Goal: Task Accomplishment & Management: Manage account settings

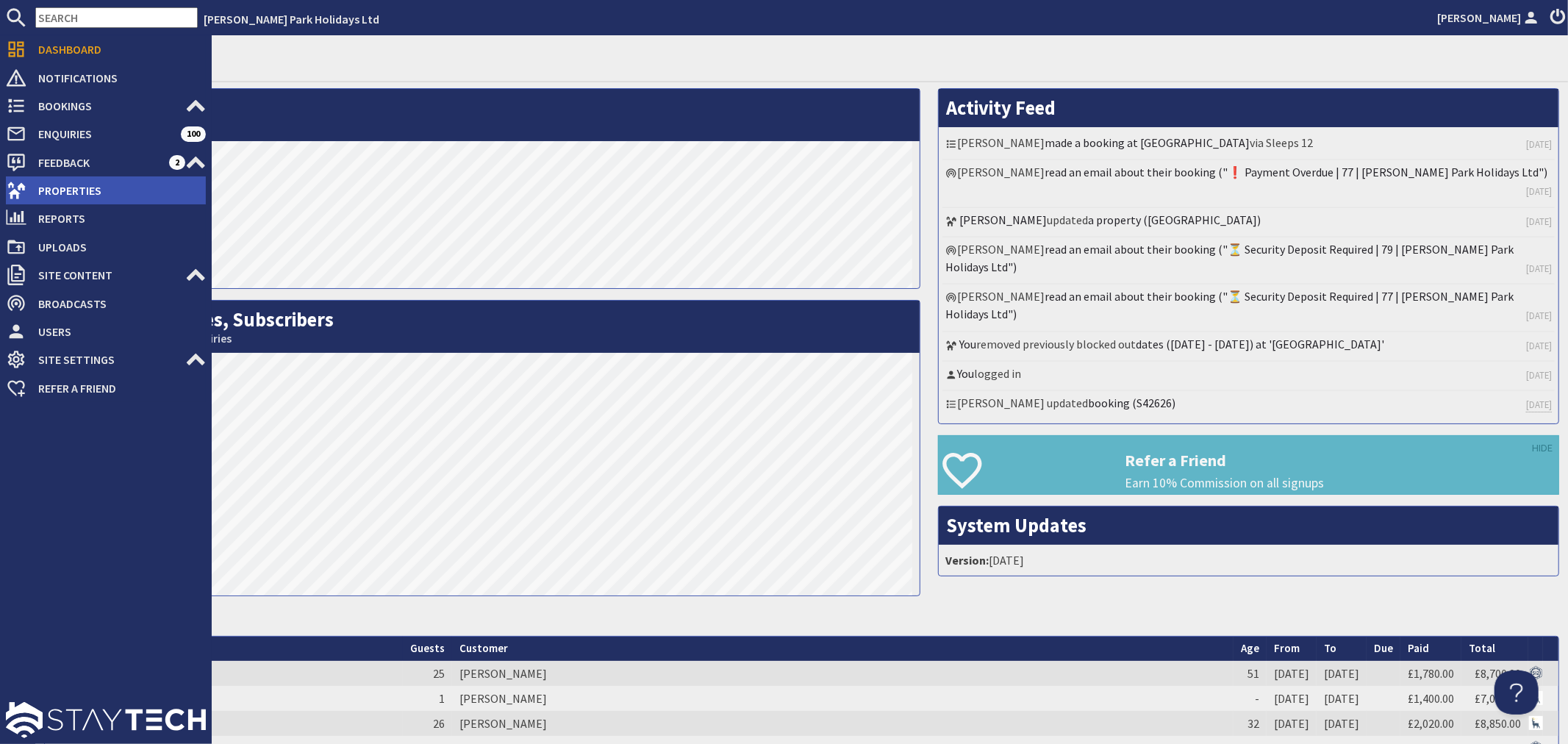
click at [75, 193] on span "Properties" at bounding box center [115, 190] width 179 height 23
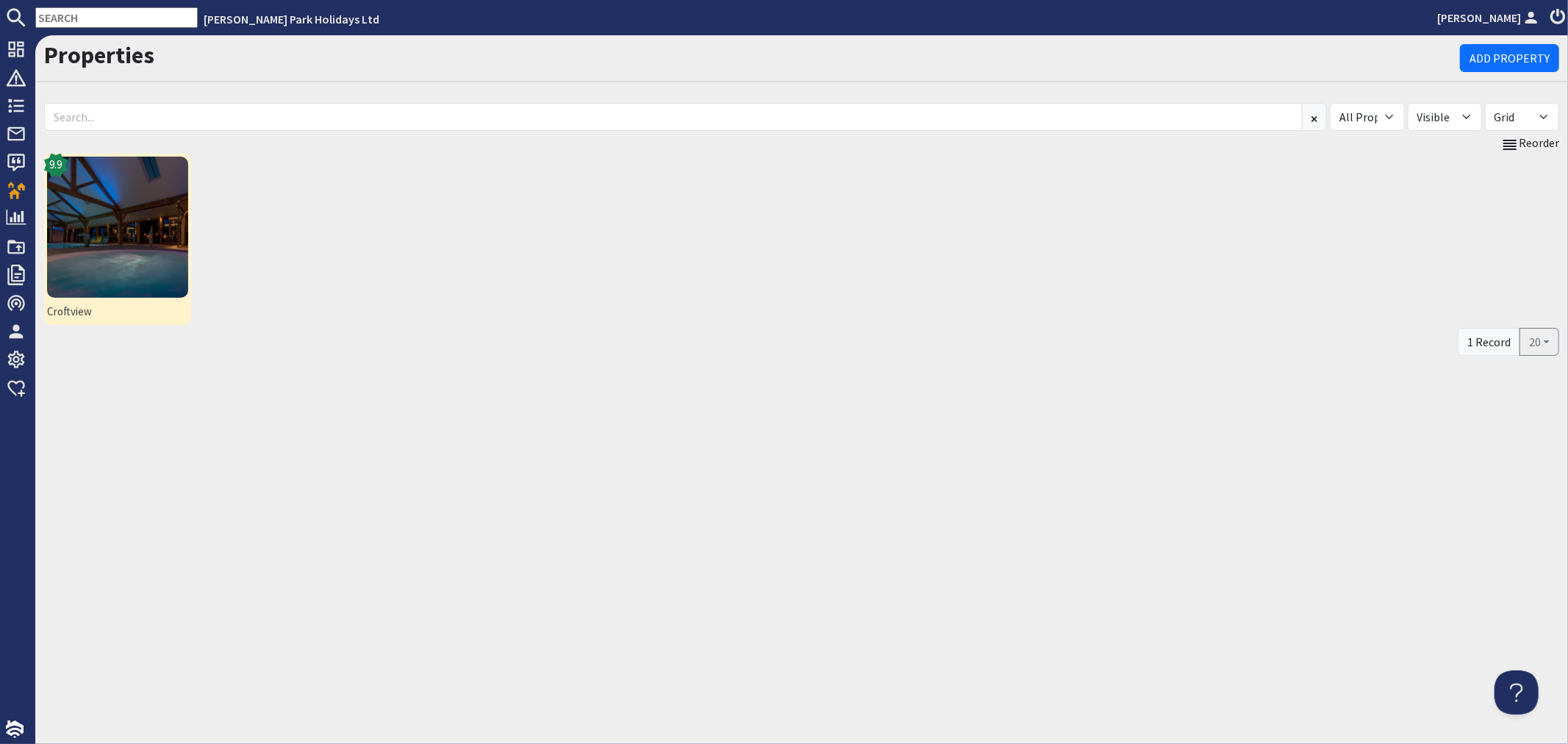
click at [129, 226] on img at bounding box center [118, 227] width 142 height 142
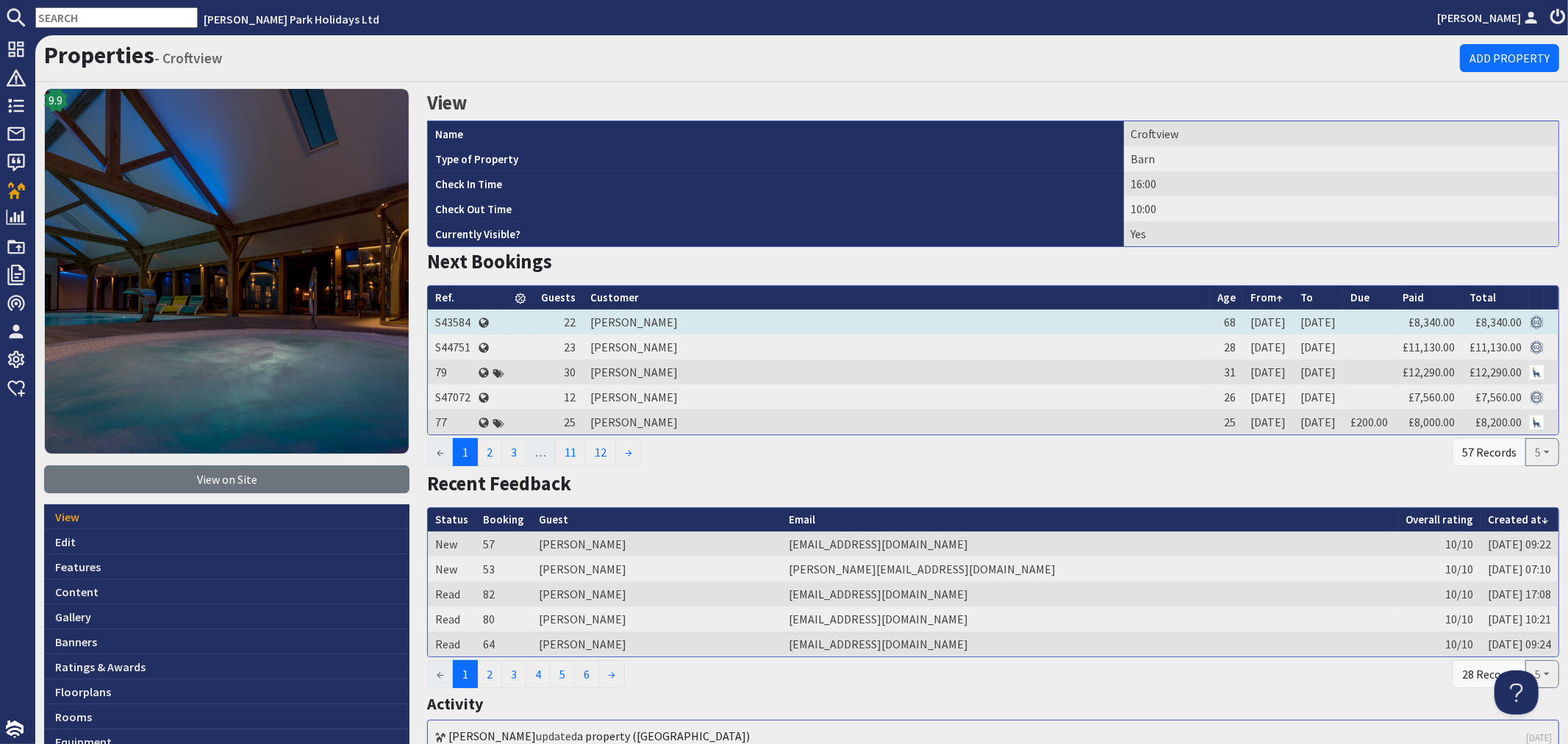
click at [627, 321] on td "John Holland" at bounding box center [896, 322] width 627 height 25
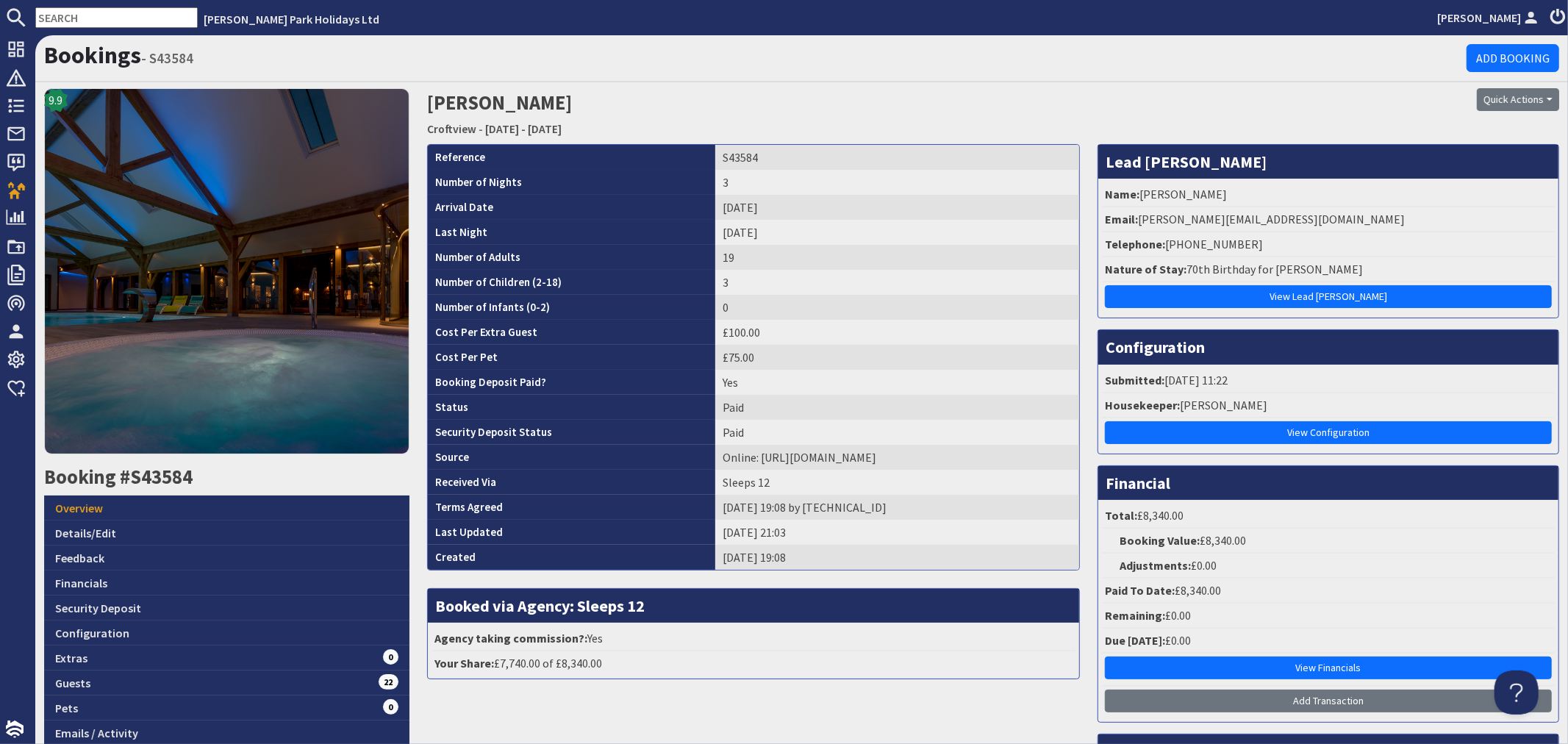
scroll to position [81, 0]
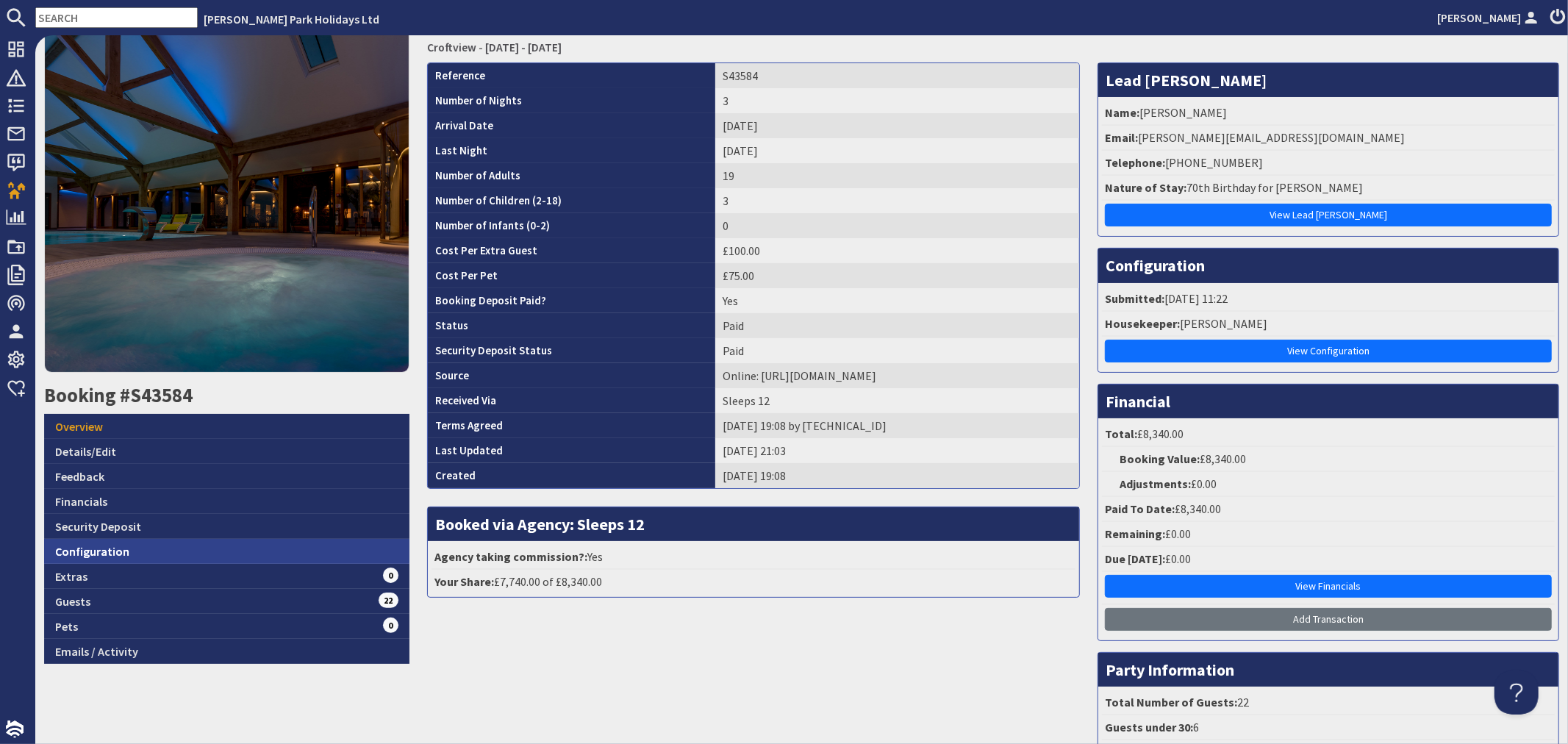
click at [287, 544] on link "Configuration" at bounding box center [226, 552] width 366 height 25
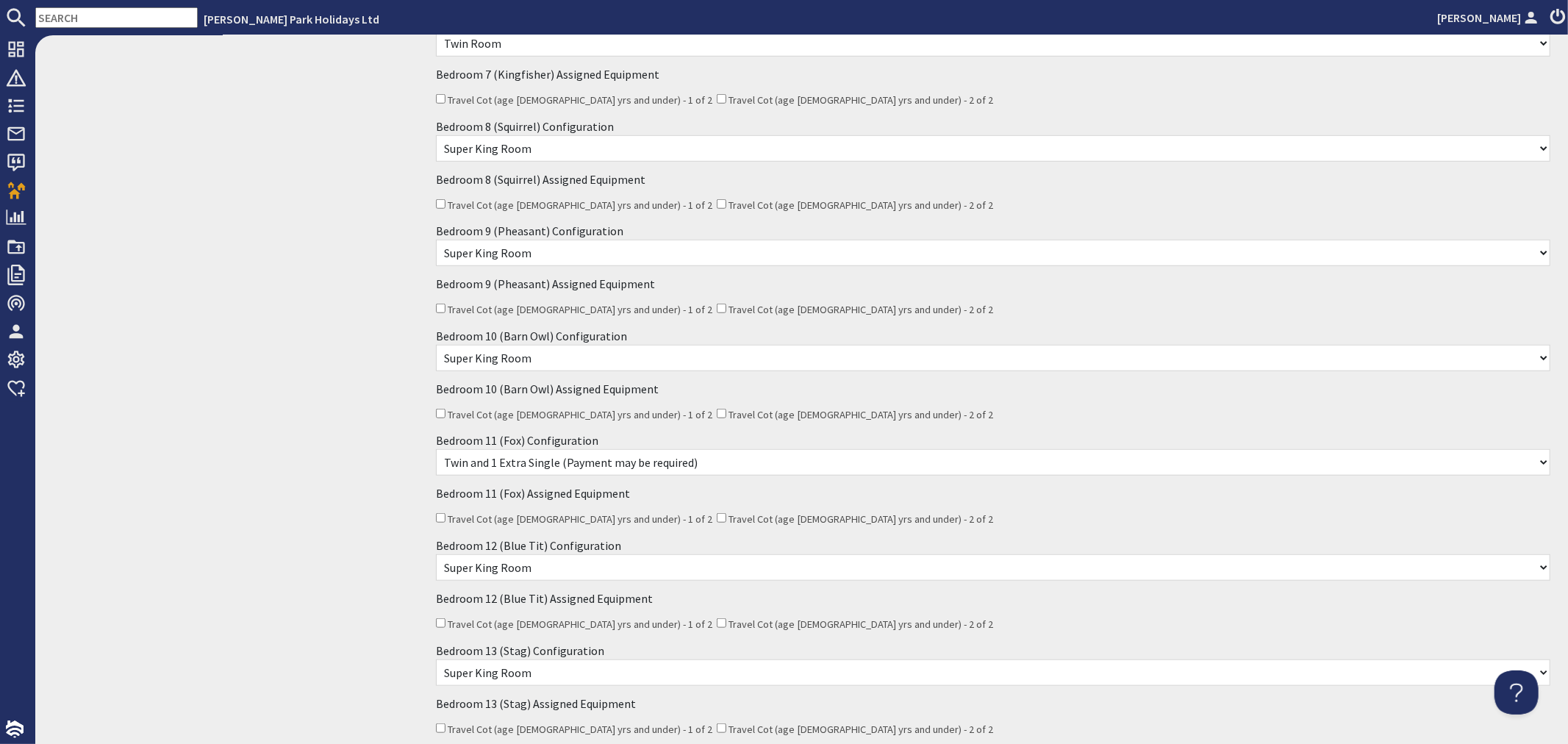
scroll to position [1061, 0]
